Goal: Information Seeking & Learning: Learn about a topic

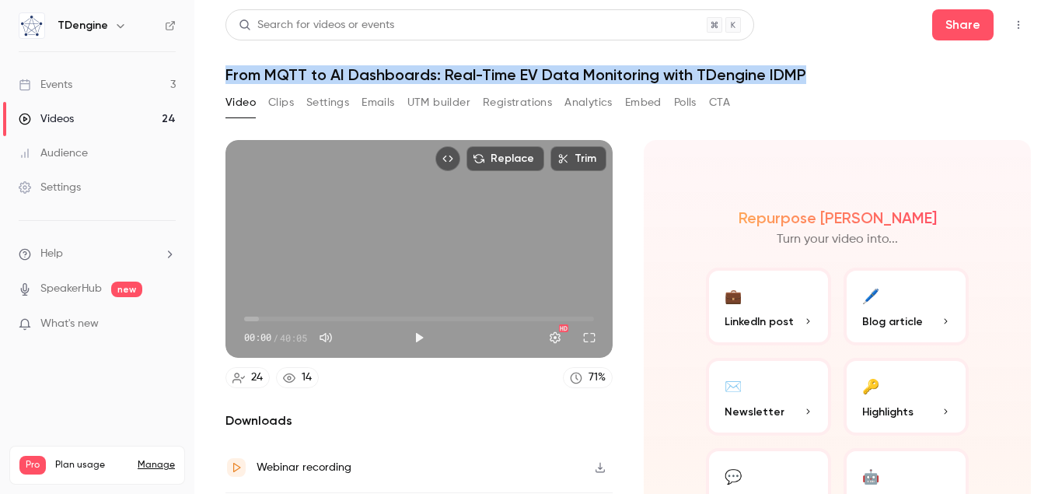
drag, startPoint x: 229, startPoint y: 71, endPoint x: 902, endPoint y: 73, distance: 673.5
click at [900, 75] on h1 "From MQTT to AI Dashboards: Real-Time EV Data Monitoring with TDengine IDMP" at bounding box center [629, 74] width 806 height 19
copy h1 "From MQTT to AI Dashboards: Real-Time EV Data Monitoring with TDengine IDMP"
click at [329, 103] on button "Settings" at bounding box center [327, 102] width 43 height 25
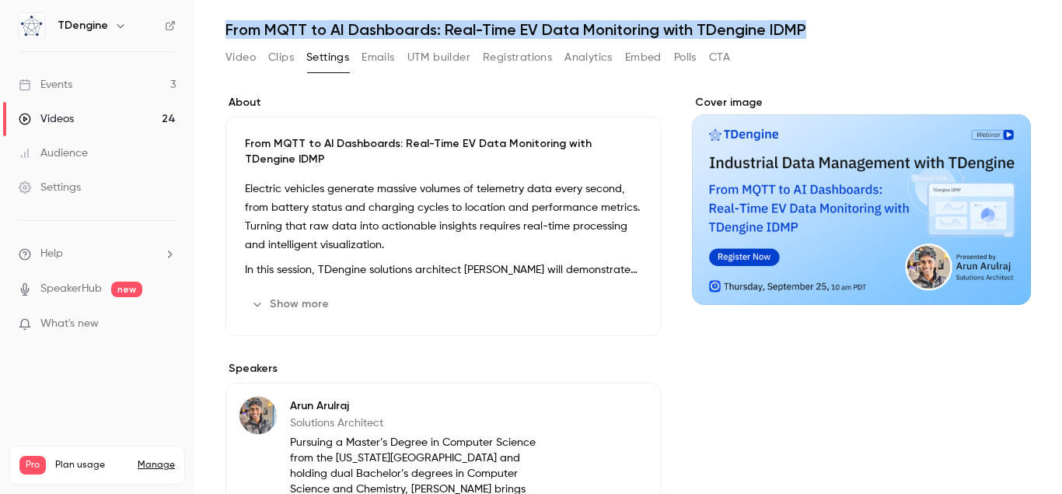
scroll to position [89, 0]
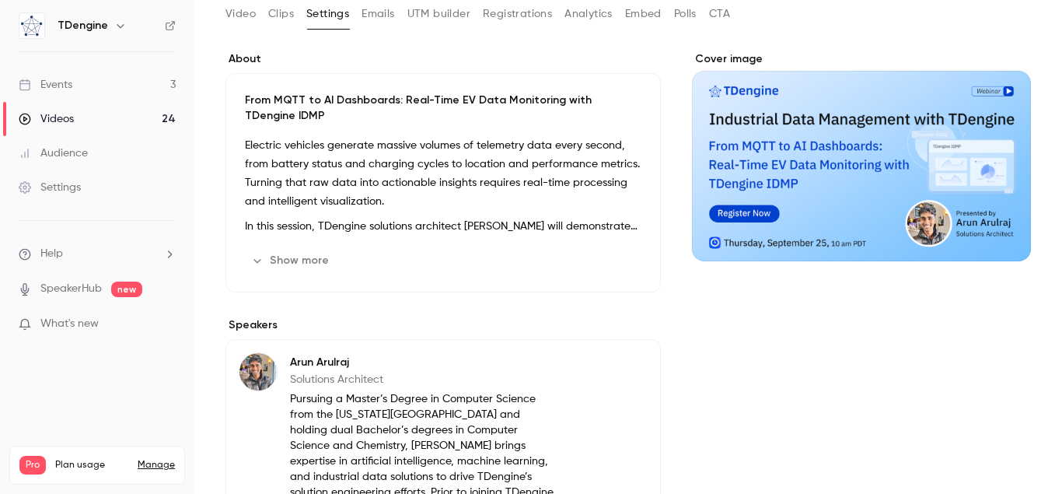
click at [306, 258] on button "Show more" at bounding box center [291, 260] width 93 height 25
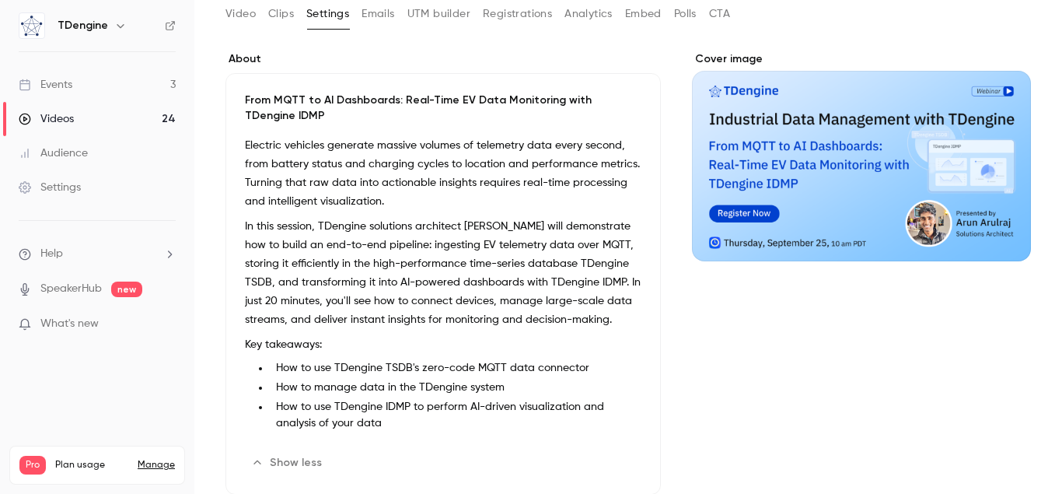
scroll to position [177, 0]
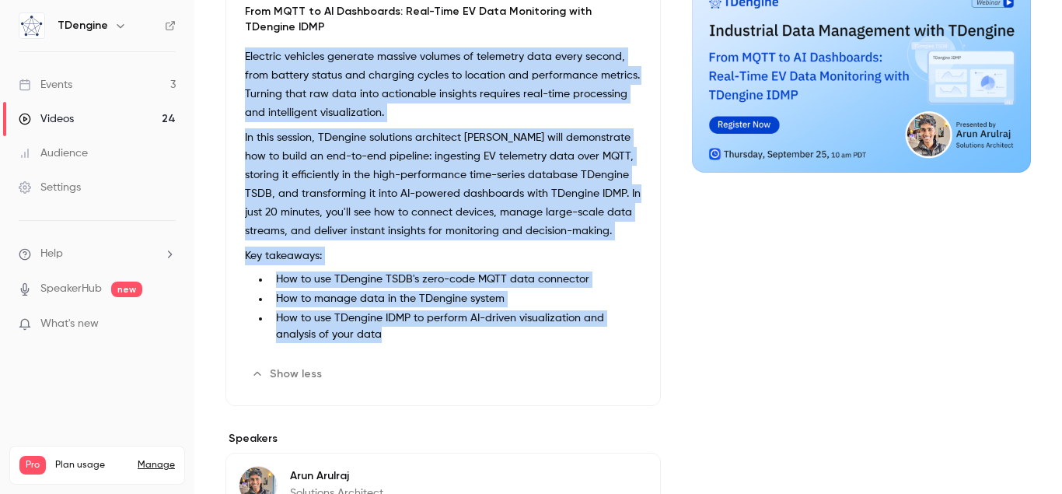
drag, startPoint x: 242, startPoint y: 55, endPoint x: 404, endPoint y: 348, distance: 335.2
click at [404, 348] on div "From MQTT to AI Dashboards: Real-Time EV Data Monitoring with TDengine IDMP Ele…" at bounding box center [443, 194] width 435 height 421
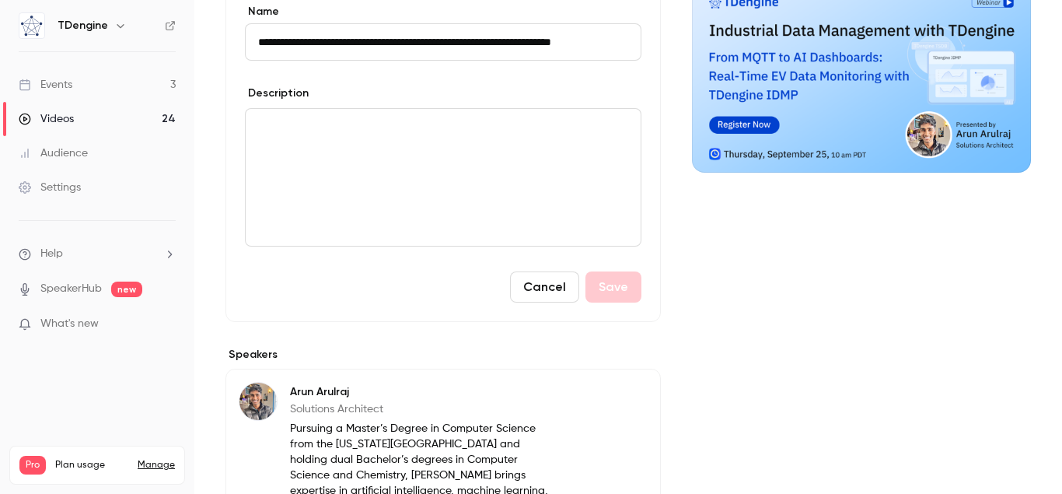
scroll to position [0, 34]
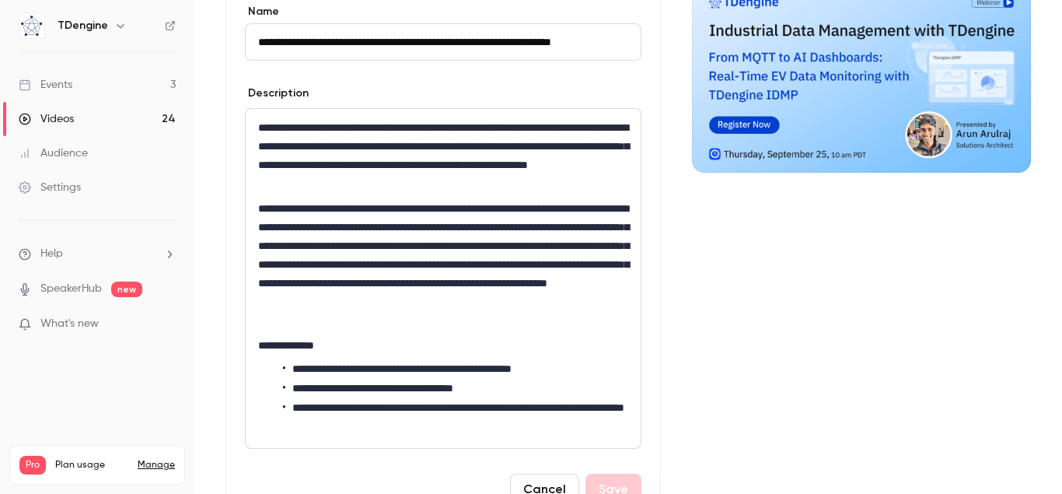
click at [269, 155] on p "**********" at bounding box center [443, 155] width 370 height 75
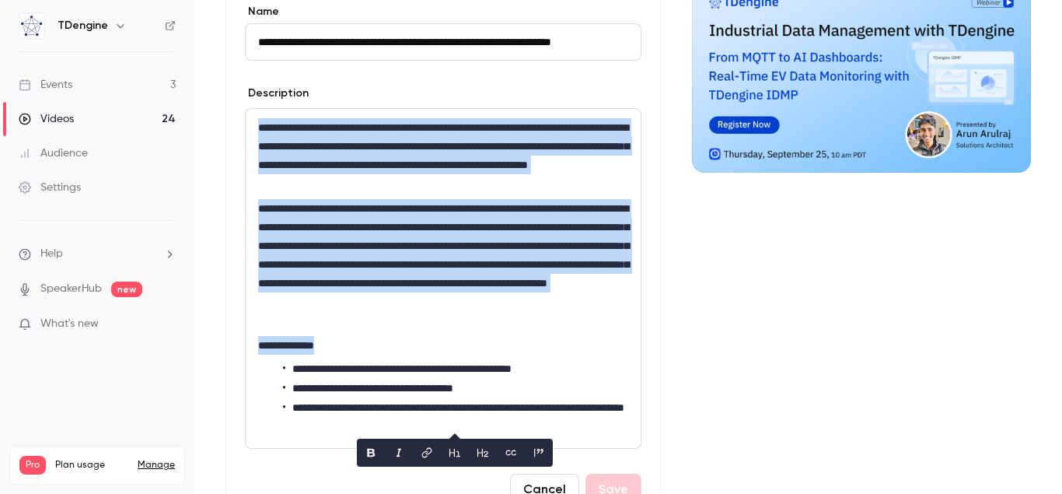
copy div "**********"
